Goal: Navigation & Orientation: Find specific page/section

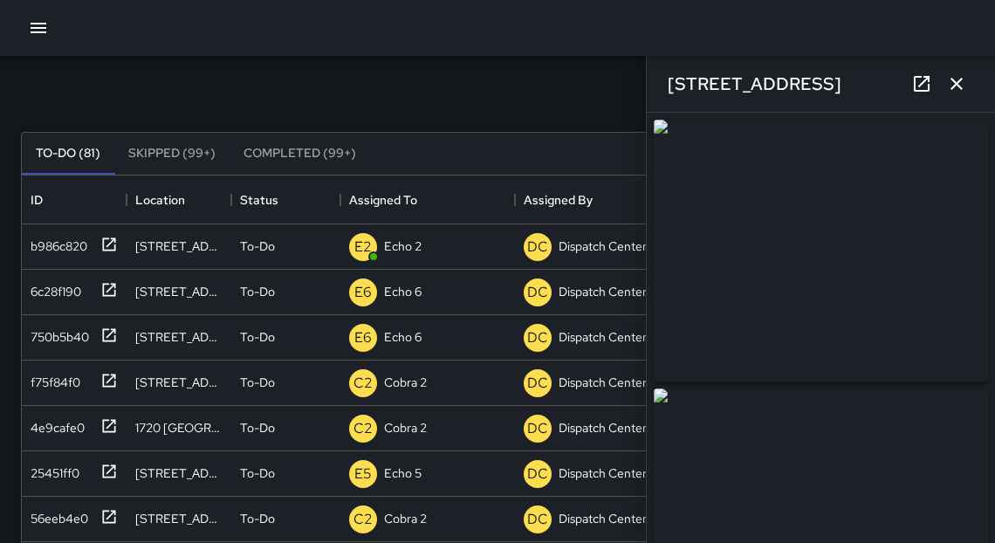
scroll to position [729, 941]
click at [38, 30] on icon "button" at bounding box center [38, 27] width 21 height 21
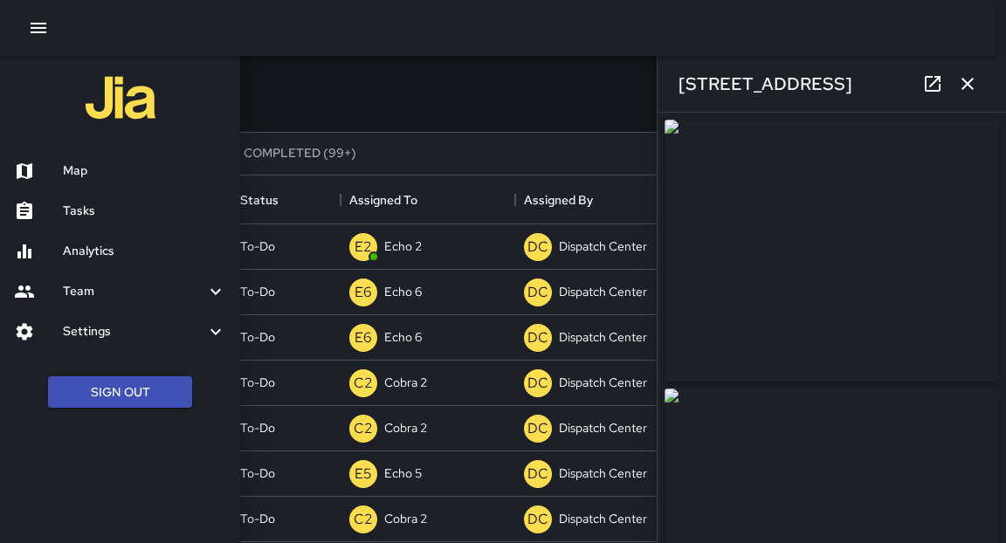
click at [116, 171] on h6 "Map" at bounding box center [144, 170] width 163 height 19
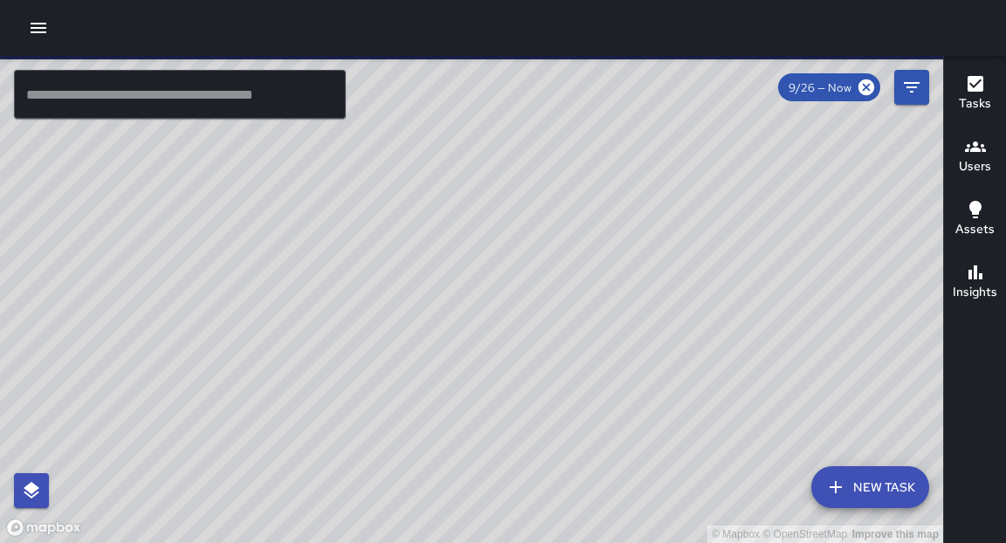
drag, startPoint x: 433, startPoint y: 166, endPoint x: 393, endPoint y: 212, distance: 61.3
click at [393, 212] on div "© Mapbox © OpenStreetMap Improve this map" at bounding box center [471, 299] width 943 height 487
drag, startPoint x: 562, startPoint y: 182, endPoint x: 520, endPoint y: 246, distance: 77.0
click at [520, 246] on div "© Mapbox © OpenStreetMap Improve this map" at bounding box center [471, 299] width 943 height 487
drag, startPoint x: 574, startPoint y: 168, endPoint x: 531, endPoint y: 241, distance: 85.3
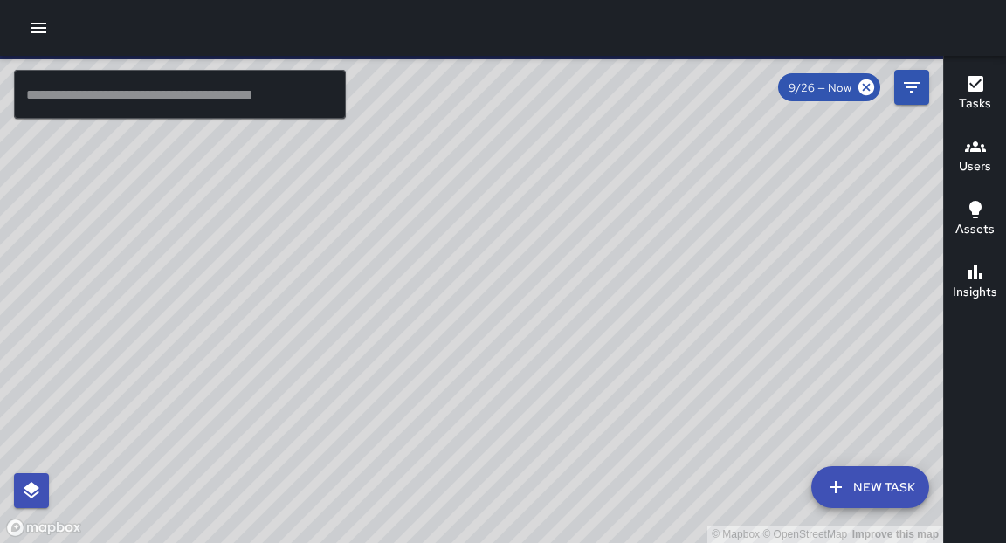
click at [531, 241] on div "© Mapbox © OpenStreetMap Improve this map" at bounding box center [471, 299] width 943 height 487
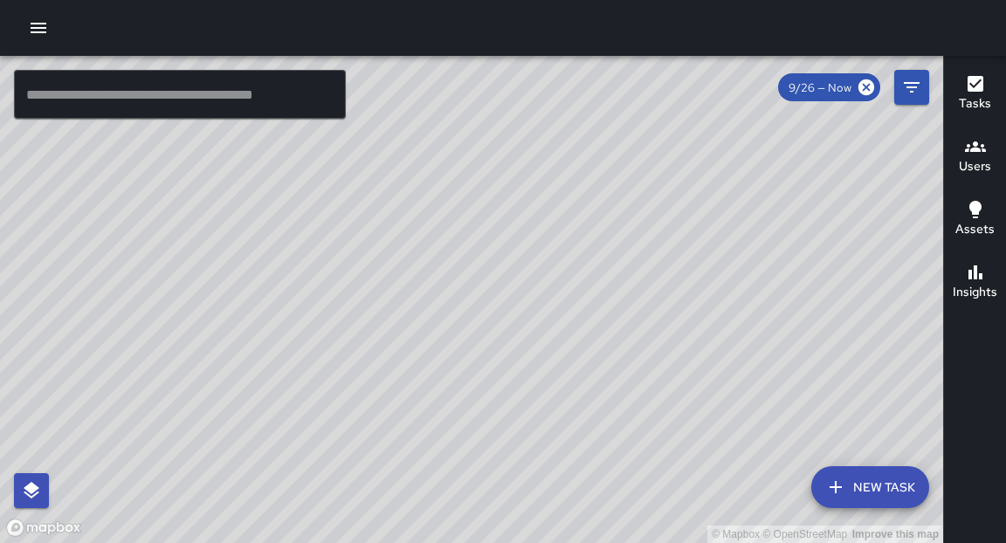
drag, startPoint x: 593, startPoint y: 151, endPoint x: 522, endPoint y: 292, distance: 158.1
click at [522, 292] on div "© Mapbox © OpenStreetMap Improve this map" at bounding box center [471, 299] width 943 height 487
drag, startPoint x: 697, startPoint y: 201, endPoint x: 687, endPoint y: 280, distance: 80.1
click at [687, 280] on div "© Mapbox © OpenStreetMap Improve this map" at bounding box center [471, 299] width 943 height 487
drag, startPoint x: 544, startPoint y: 398, endPoint x: 840, endPoint y: -3, distance: 498.8
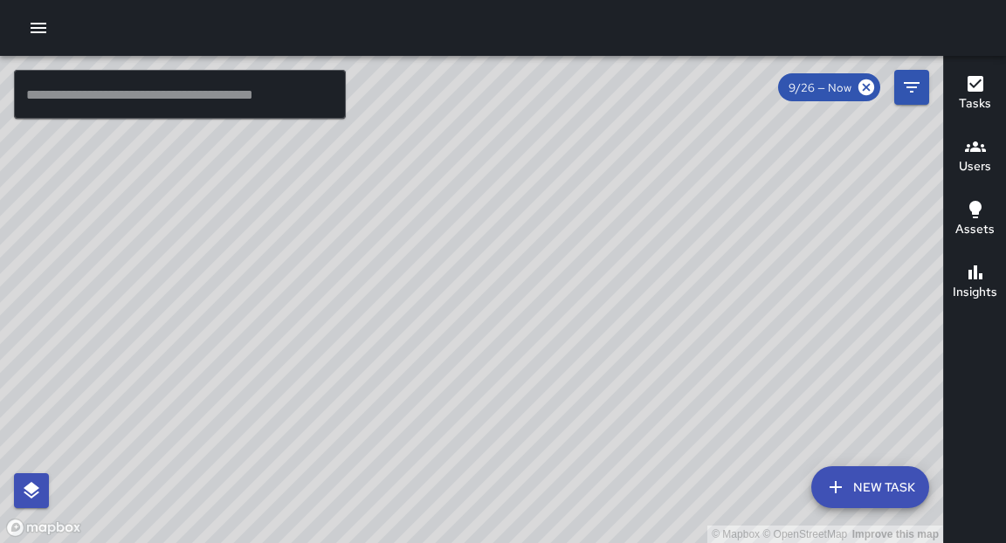
click at [840, 0] on html "© Mapbox © OpenStreetMap Improve this map ​ New Task 9/26 — Now Map Layers Task…" at bounding box center [503, 271] width 1006 height 543
drag, startPoint x: 498, startPoint y: 257, endPoint x: 762, endPoint y: 85, distance: 315.2
click at [762, 85] on div "© Mapbox © OpenStreetMap Improve this map" at bounding box center [471, 299] width 943 height 487
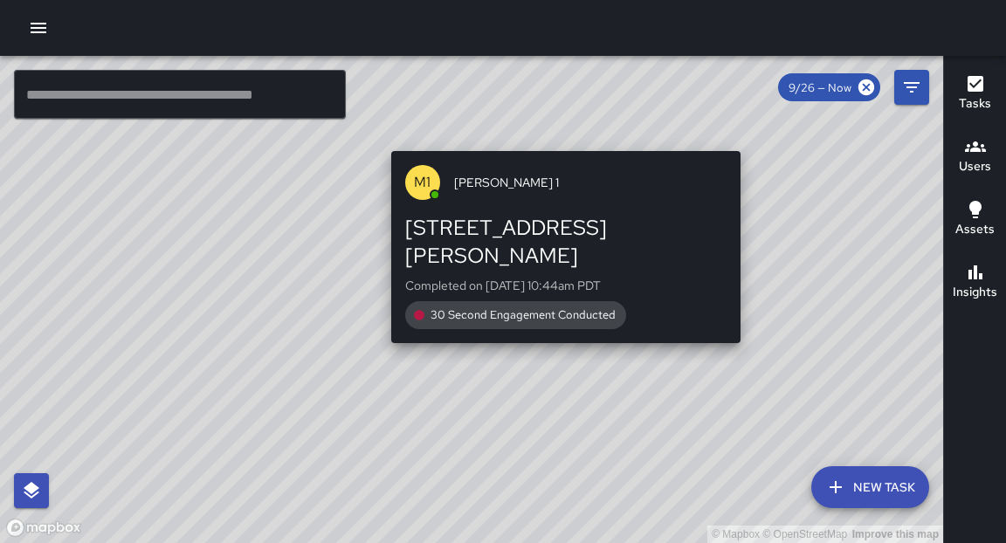
drag, startPoint x: 515, startPoint y: 326, endPoint x: 766, endPoint y: 116, distance: 327.1
click at [766, 116] on div "© Mapbox © OpenStreetMap Improve this map M1 [PERSON_NAME] [GEOGRAPHIC_DATA][ST…" at bounding box center [471, 299] width 943 height 487
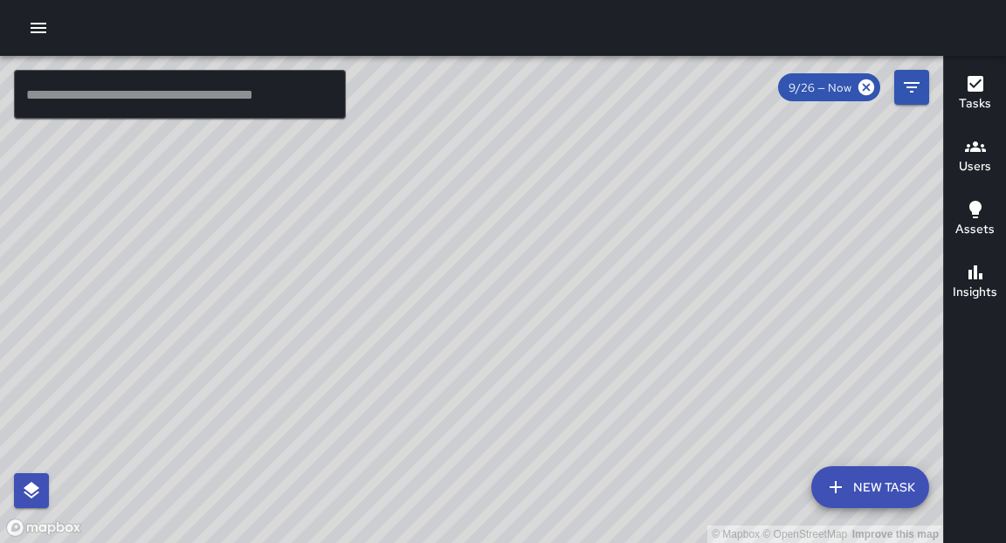
drag, startPoint x: 492, startPoint y: 331, endPoint x: 512, endPoint y: 131, distance: 200.9
click at [512, 131] on div "© Mapbox © OpenStreetMap Improve this map" at bounding box center [471, 299] width 943 height 487
drag, startPoint x: 543, startPoint y: 181, endPoint x: 484, endPoint y: 369, distance: 197.7
click at [484, 370] on div "© Mapbox © OpenStreetMap Improve this map" at bounding box center [471, 299] width 943 height 487
drag, startPoint x: 531, startPoint y: 252, endPoint x: 484, endPoint y: 333, distance: 93.4
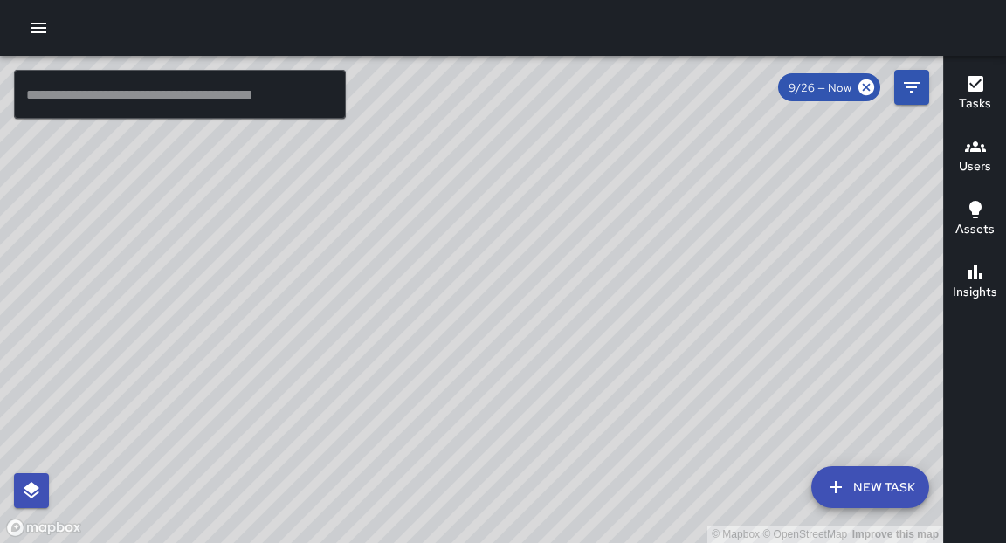
click at [484, 333] on div "© Mapbox © OpenStreetMap Improve this map" at bounding box center [471, 299] width 943 height 487
